Goal: Check status: Check status

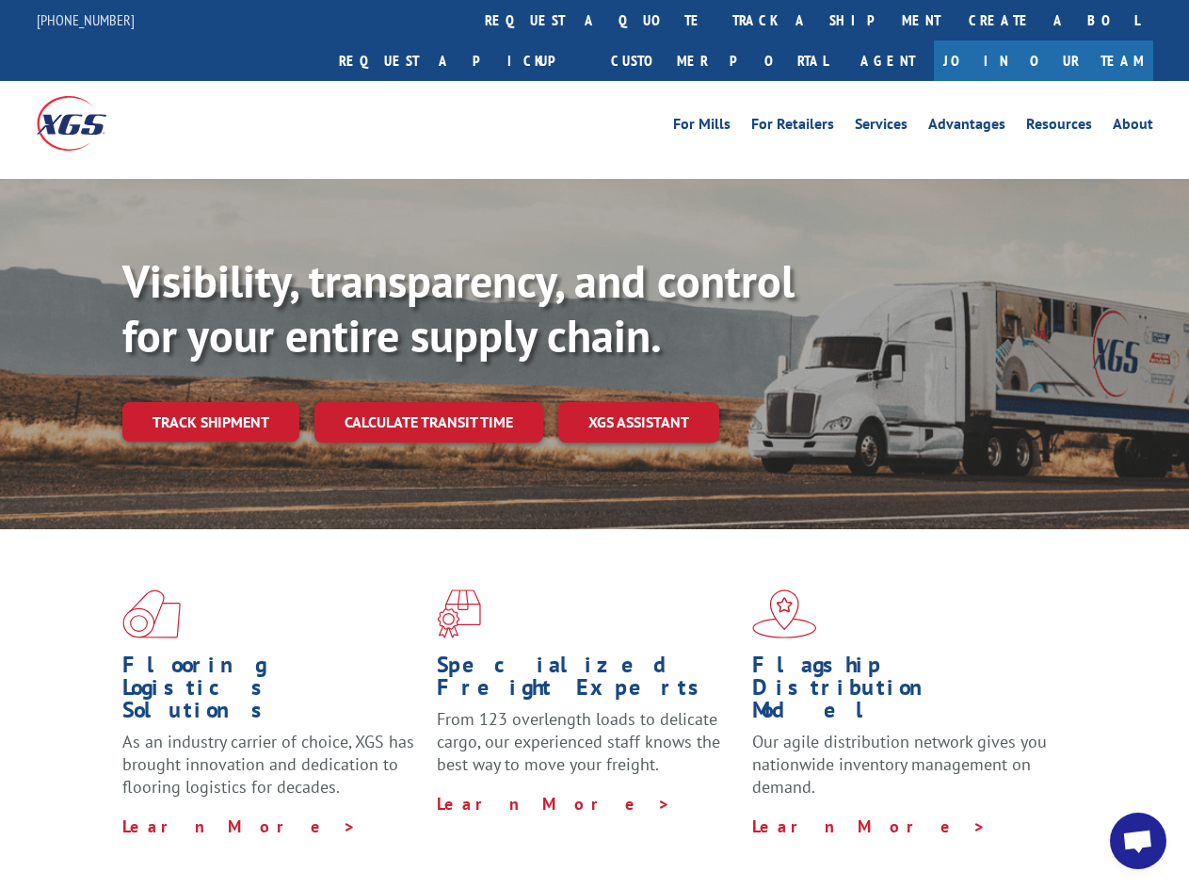
click at [594, 443] on div "Visibility, transparency, and control for your entire supply chain. Track shipm…" at bounding box center [655, 385] width 1067 height 263
click at [718, 20] on link "track a shipment" at bounding box center [836, 20] width 236 height 40
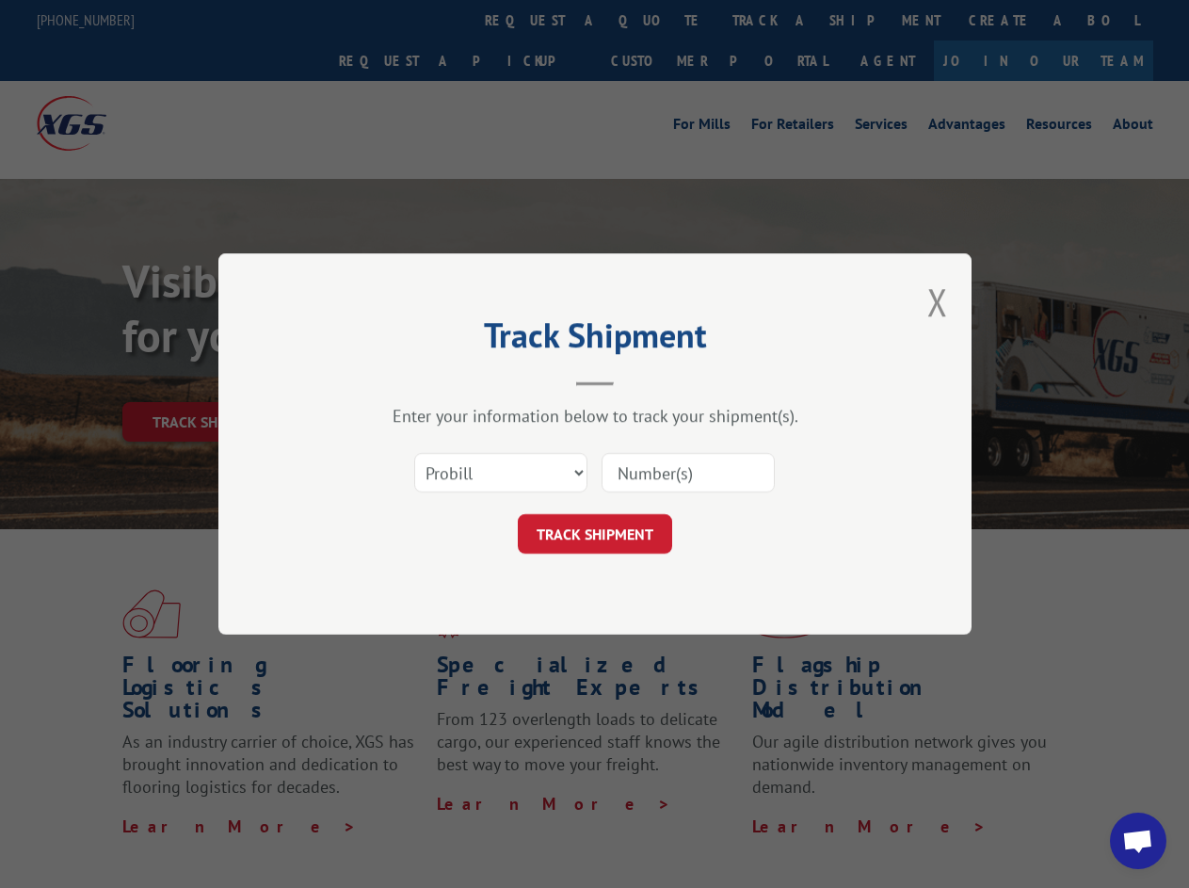
click at [657, 20] on div "Track Shipment Enter your information below to track your shipment(s). Select c…" at bounding box center [594, 444] width 1189 height 888
click at [775, 20] on div "Track Shipment Enter your information below to track your shipment(s). Select c…" at bounding box center [594, 444] width 1189 height 888
click at [210, 380] on div "Track Shipment Enter your information below to track your shipment(s). Select c…" at bounding box center [594, 444] width 1189 height 888
click at [427, 380] on header "Track Shipment" at bounding box center [595, 354] width 565 height 64
click at [639, 380] on header "Track Shipment" at bounding box center [595, 354] width 565 height 64
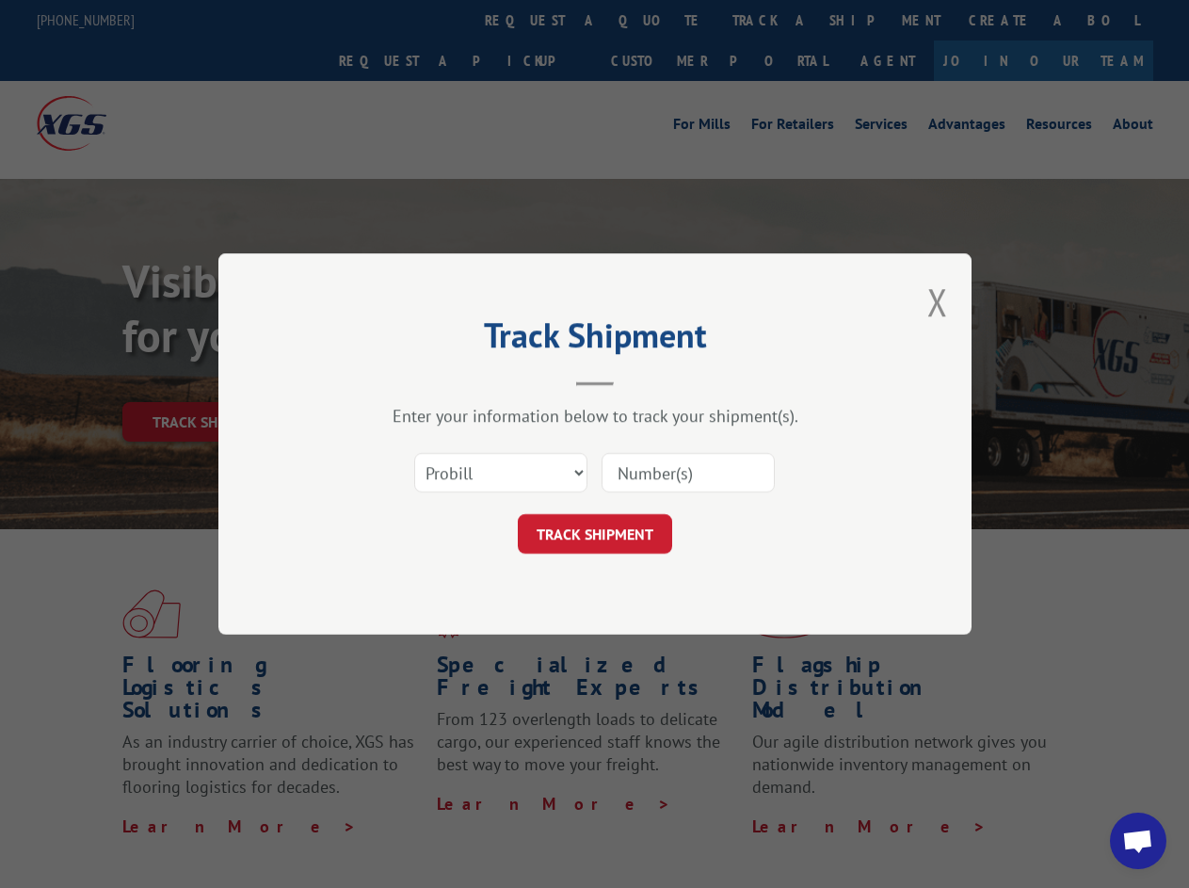
click at [1138, 841] on span "Open chat" at bounding box center [1137, 842] width 31 height 26
